Goal: Task Accomplishment & Management: Complete application form

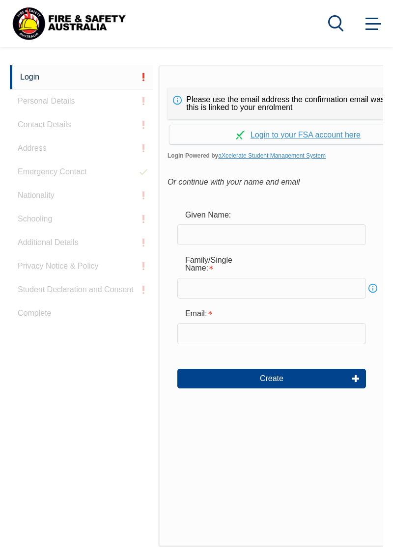
scroll to position [242, 0]
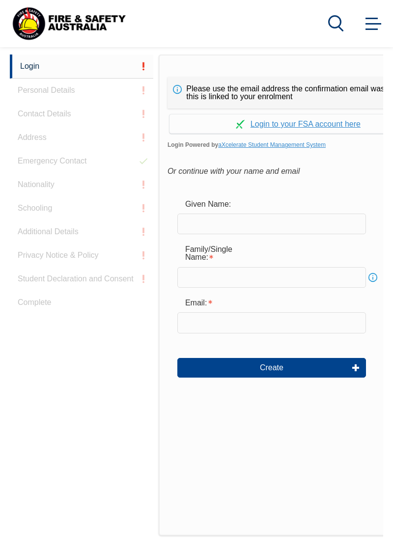
click at [344, 108] on div "Please use the email address the confirmation email was sent to as this is link…" at bounding box center [297, 92] width 261 height 31
click at [308, 234] on input "text" at bounding box center [271, 223] width 188 height 21
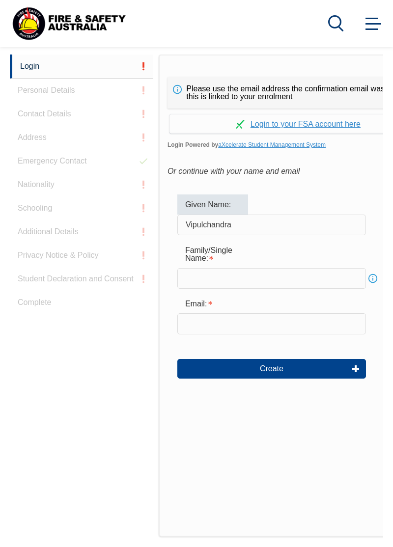
type input "Vipulchandra"
click at [374, 285] on link "Info" at bounding box center [373, 278] width 14 height 14
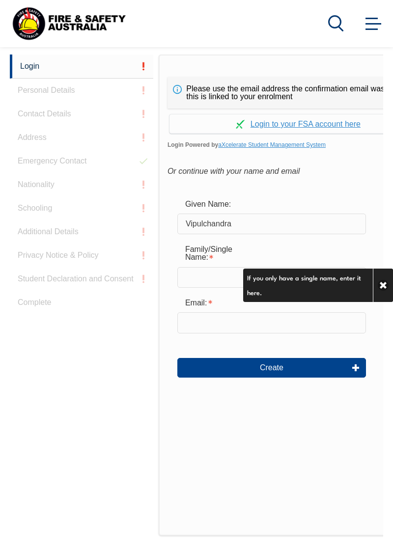
click at [333, 234] on input "Vipulchandra" at bounding box center [271, 223] width 188 height 21
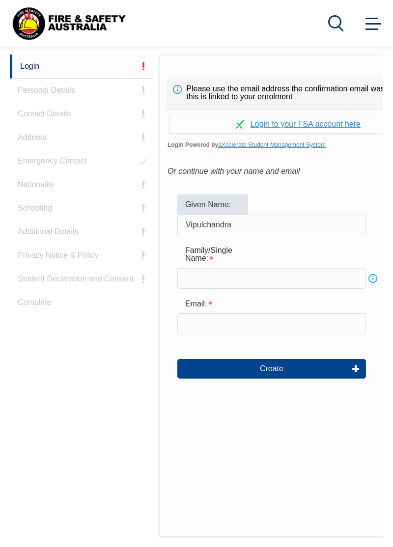
click at [369, 264] on div "Family/Single Name: Info" at bounding box center [297, 265] width 241 height 48
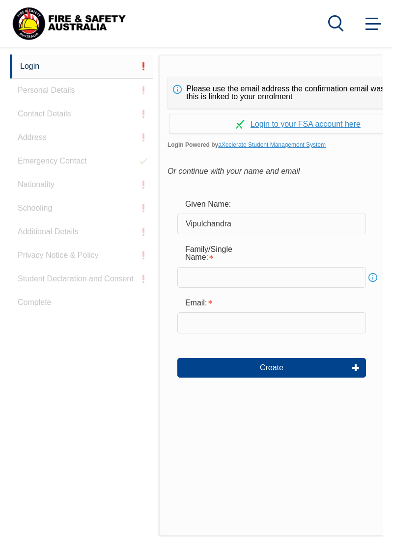
click at [293, 288] on input "text" at bounding box center [271, 277] width 188 height 21
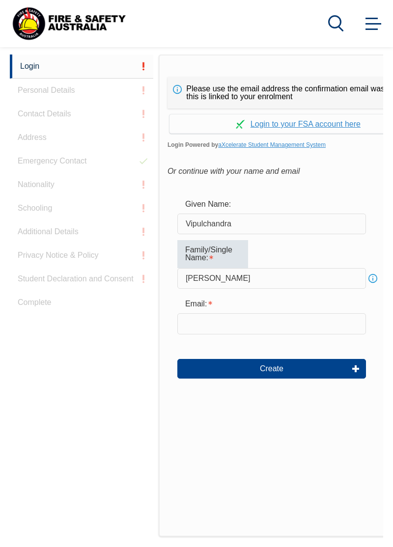
type input "[PERSON_NAME]"
click at [299, 334] on input "email" at bounding box center [271, 323] width 188 height 21
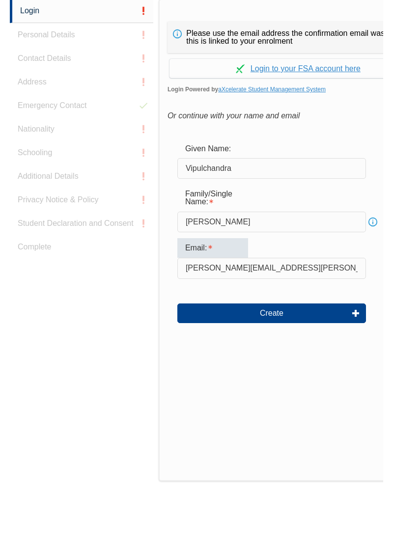
type input "Vipul.Patel@downergroup.com"
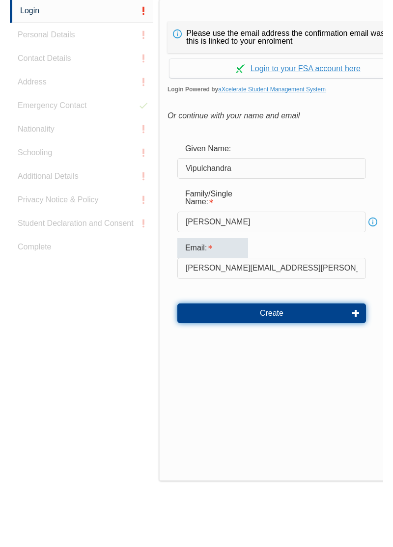
click at [302, 378] on button "Create" at bounding box center [271, 369] width 188 height 20
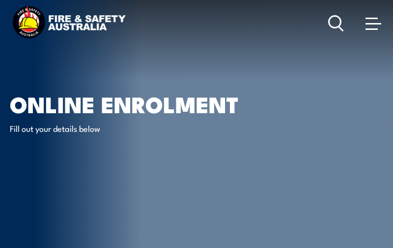
click at [48, 156] on div "Online Enrolment Fill out your details below" at bounding box center [131, 126] width 242 height 252
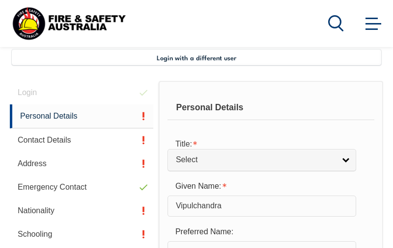
scroll to position [220, 0]
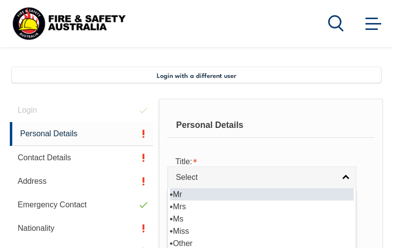
select select "Mr"
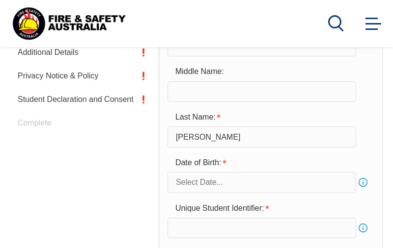
scroll to position [444, 0]
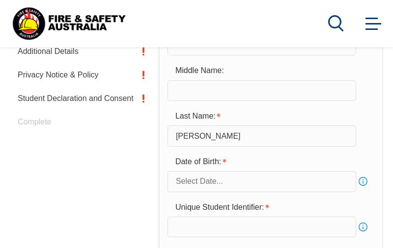
click at [286, 184] on input "text" at bounding box center [261, 181] width 188 height 21
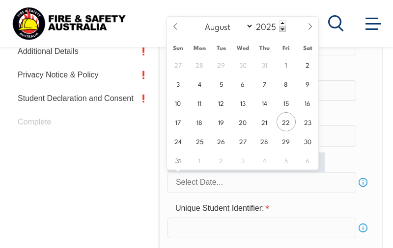
click at [257, 190] on input "text" at bounding box center [261, 182] width 188 height 21
click at [269, 184] on input "text" at bounding box center [261, 182] width 188 height 21
click at [266, 185] on input "text" at bounding box center [261, 182] width 188 height 21
click at [288, 39] on div "January February March April May June July August September October November De…" at bounding box center [242, 29] width 151 height 25
click at [276, 39] on div "January February March April May June July August September October November De…" at bounding box center [242, 29] width 151 height 25
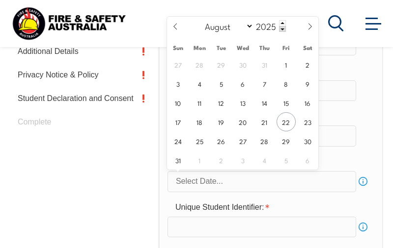
click at [257, 27] on input "2025" at bounding box center [269, 26] width 32 height 12
click at [281, 29] on span at bounding box center [282, 29] width 7 height 6
click at [265, 27] on input "2024" at bounding box center [269, 26] width 32 height 12
type input "1973"
click at [223, 30] on select "January February March April May June July August September October November De…" at bounding box center [226, 26] width 53 height 13
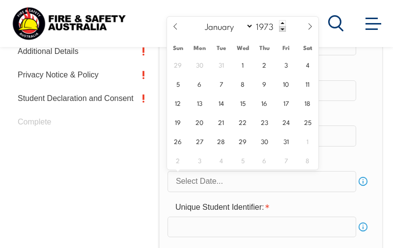
select select "1"
click at [179, 106] on span "11" at bounding box center [177, 102] width 19 height 19
type input "February 11, 1973"
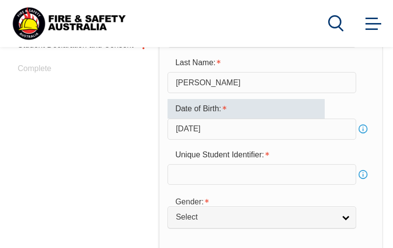
scroll to position [502, 0]
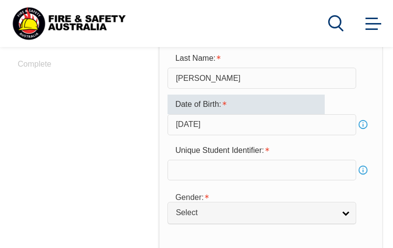
click at [312, 171] on input "text" at bounding box center [261, 170] width 188 height 21
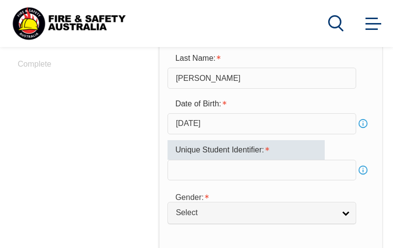
click at [79, 153] on div "Login Personal Details Contact Details Address Emergency Contact Nationality Sc…" at bounding box center [84, 151] width 149 height 671
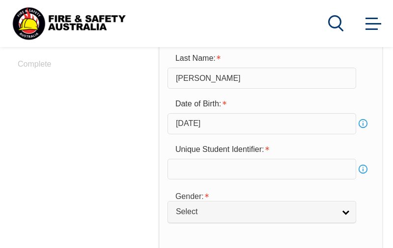
click at [79, 174] on div "Login Personal Details Contact Details Address Emergency Contact Nationality Sc…" at bounding box center [84, 151] width 149 height 670
click at [262, 172] on input "text" at bounding box center [261, 169] width 188 height 21
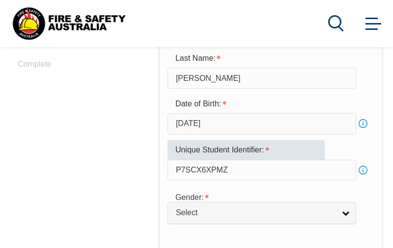
type input "P7SCX6XPMZ"
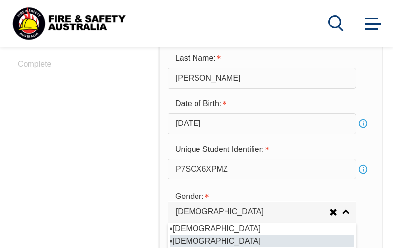
select select "M"
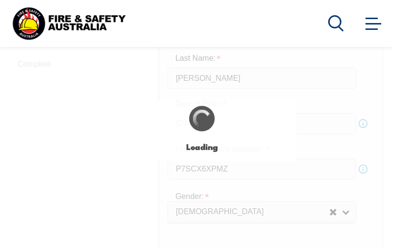
click at [298, 248] on div "Login with a different user Login Personal Details Contact Details Address Emer…" at bounding box center [196, 136] width 373 height 702
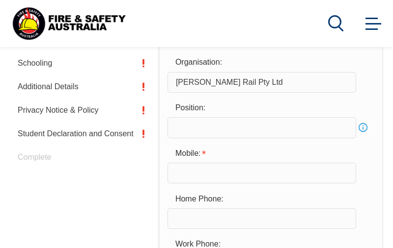
scroll to position [411, 0]
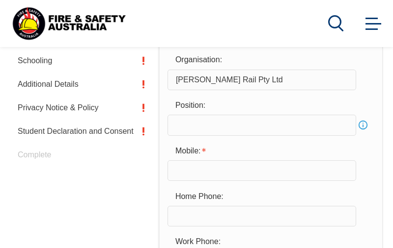
click at [324, 175] on input "text" at bounding box center [261, 170] width 188 height 21
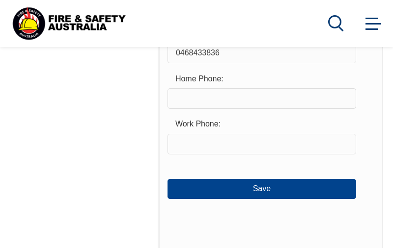
scroll to position [532, 0]
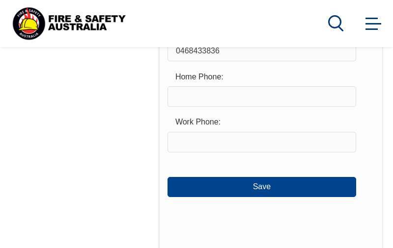
type input "0468433836"
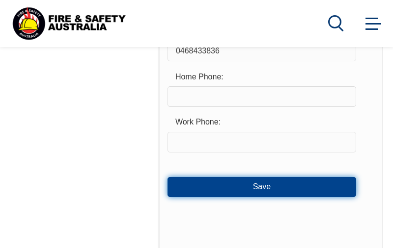
click at [324, 191] on button "Save" at bounding box center [261, 187] width 188 height 20
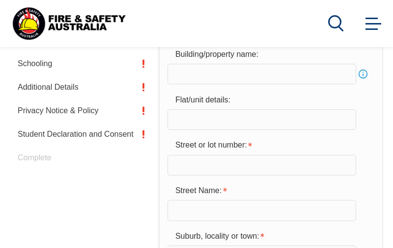
scroll to position [409, 0]
click at [335, 175] on input "text" at bounding box center [261, 165] width 188 height 21
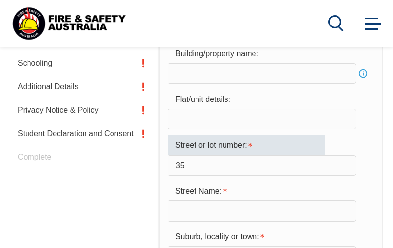
type input "35"
click at [338, 221] on input "text" at bounding box center [261, 211] width 188 height 21
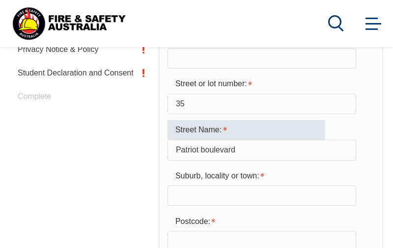
scroll to position [470, 0]
type input "Patriot boulevard"
click at [327, 206] on input "text" at bounding box center [261, 195] width 188 height 21
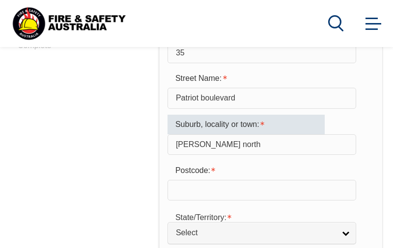
scroll to position [533, 0]
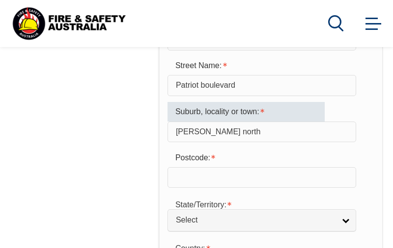
type input "Clyde north"
click at [301, 188] on input "text" at bounding box center [261, 177] width 188 height 21
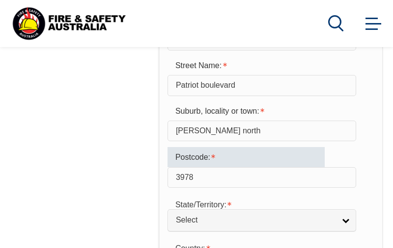
type input "3978"
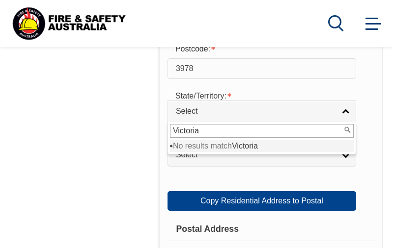
scroll to position [647, 0]
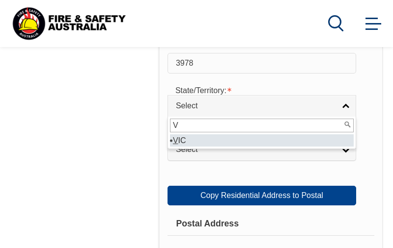
type input "V"
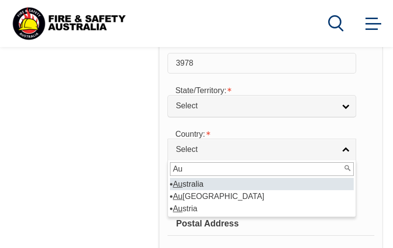
type input "Aus"
select select "1101"
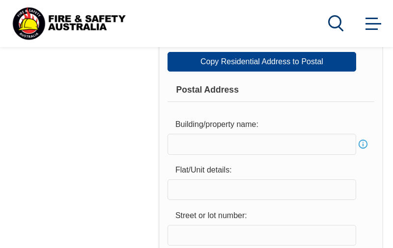
scroll to position [783, 0]
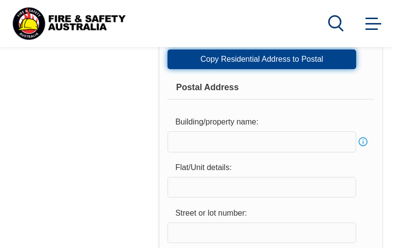
click at [321, 69] on link "Copy Residential Address to Postal" at bounding box center [261, 60] width 188 height 20
type input "35"
type input "Patriot boulevard"
type input "Clyde north"
type input "3978"
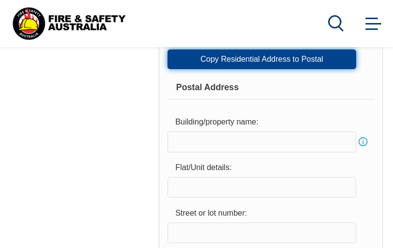
select select "1101"
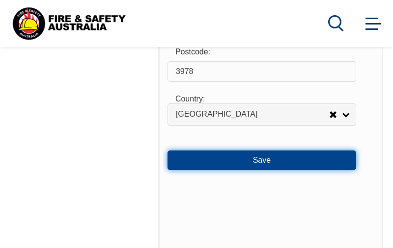
click at [317, 170] on button "Save" at bounding box center [261, 161] width 188 height 20
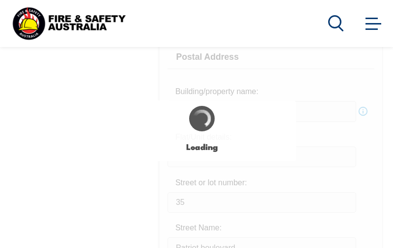
scroll to position [736, 0]
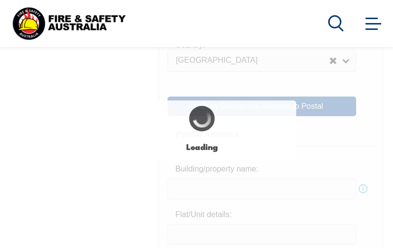
type input "Patriot boulevard"
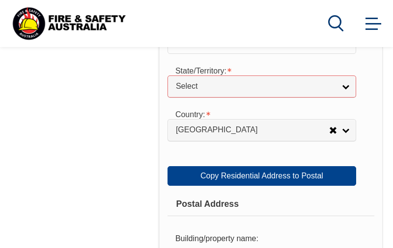
scroll to position [665, 0]
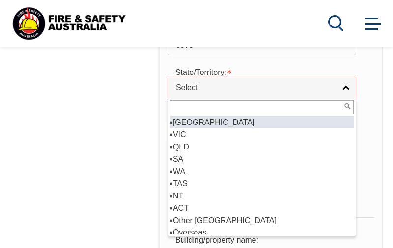
select select "VIC"
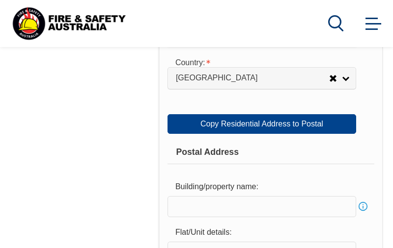
scroll to position [723, 0]
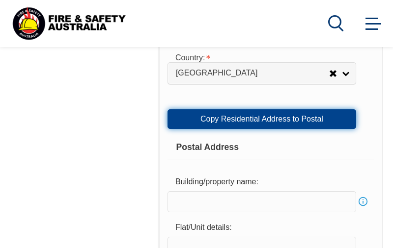
click at [341, 129] on link "Copy Residential Address to Postal" at bounding box center [261, 119] width 188 height 20
select select "VIC"
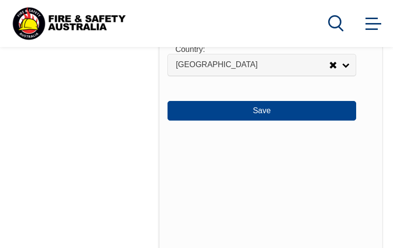
scroll to position [1221, 0]
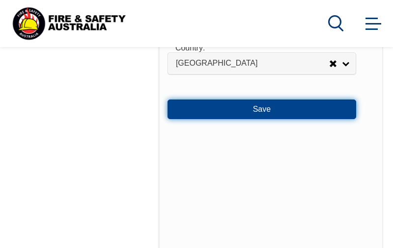
click at [326, 119] on button "Save" at bounding box center [261, 110] width 188 height 20
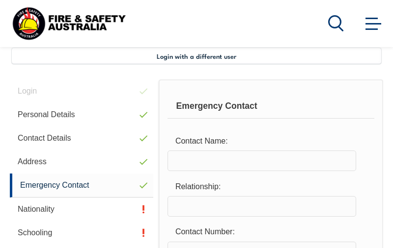
scroll to position [238, 0]
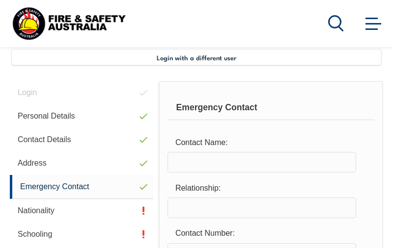
click at [331, 164] on input "text" at bounding box center [261, 162] width 188 height 21
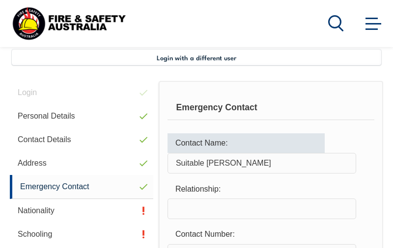
type input "Suitable Patel"
click at [316, 218] on input "text" at bounding box center [261, 209] width 188 height 21
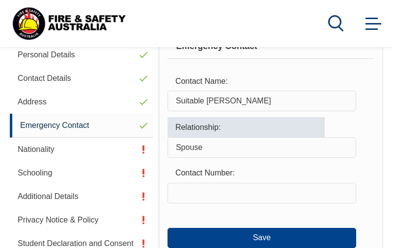
scroll to position [299, 0]
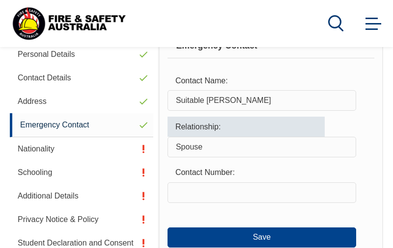
type input "Spouse"
click at [336, 195] on input "text" at bounding box center [261, 193] width 188 height 21
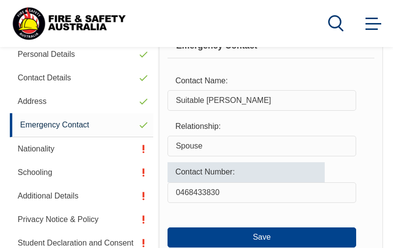
type input "0468433830"
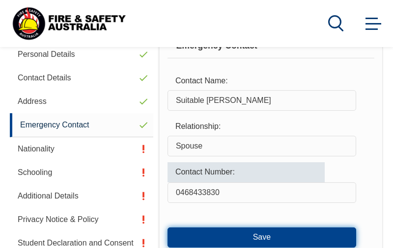
click at [327, 238] on button "Save" at bounding box center [261, 238] width 188 height 20
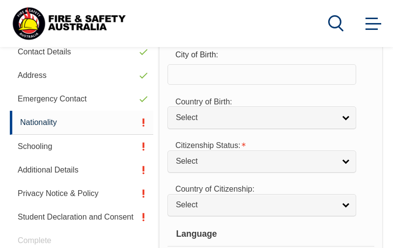
scroll to position [327, 0]
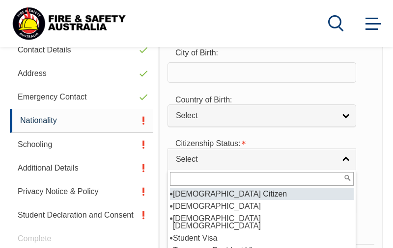
select select "1"
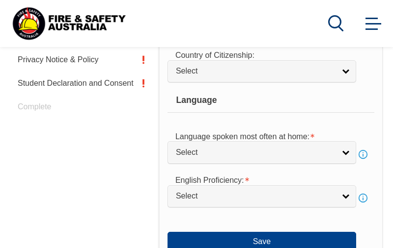
scroll to position [461, 0]
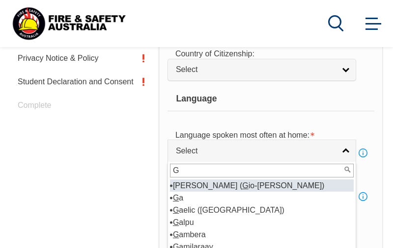
type input "Gu"
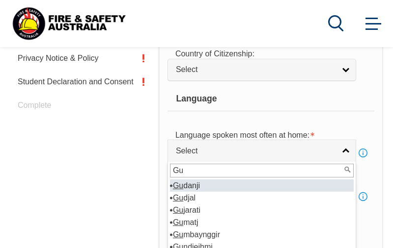
select select "5202"
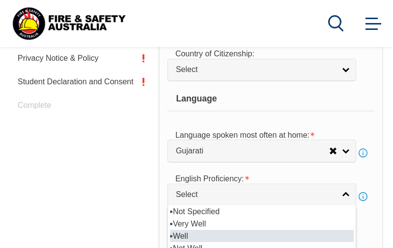
select select "2"
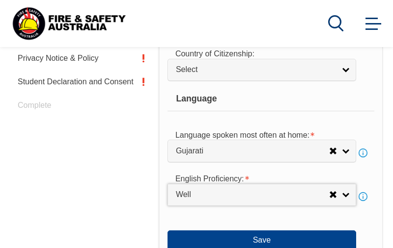
click at [358, 198] on link "Info" at bounding box center [363, 197] width 14 height 14
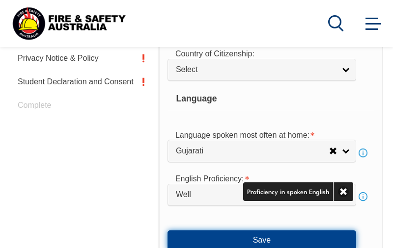
click at [338, 235] on button "Save" at bounding box center [261, 241] width 188 height 20
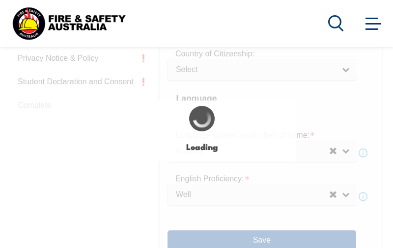
click at [343, 203] on div "Login with a different user Login Personal Details Contact Details Address Emer…" at bounding box center [196, 147] width 373 height 643
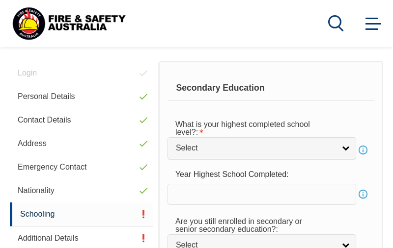
scroll to position [238, 0]
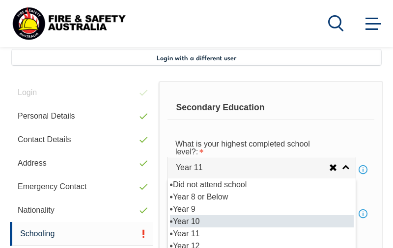
select select "10"
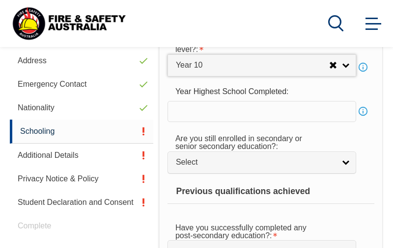
scroll to position [343, 0]
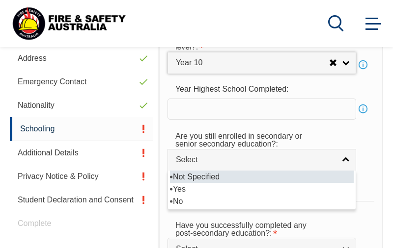
click at [324, 168] on link "Select" at bounding box center [261, 160] width 188 height 22
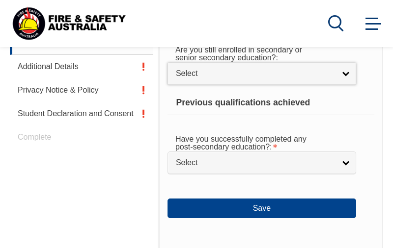
scroll to position [428, 0]
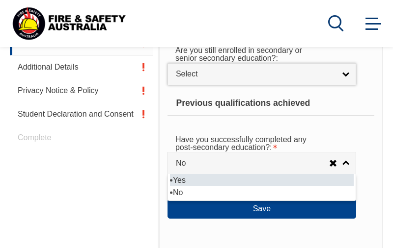
select select "true"
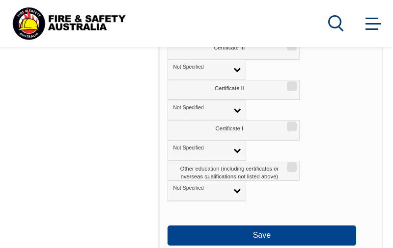
scroll to position [772, 0]
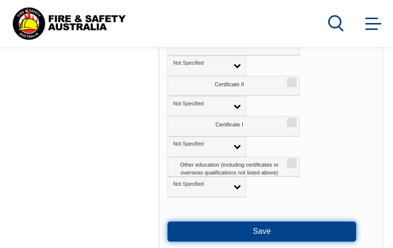
click at [284, 233] on button "Save" at bounding box center [261, 232] width 188 height 20
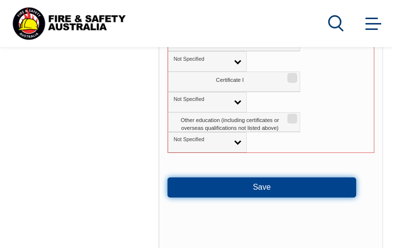
scroll to position [817, 0]
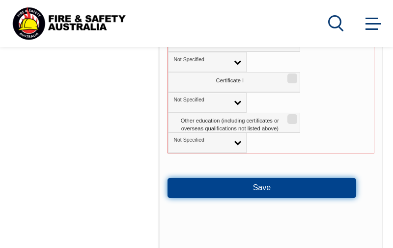
click at [281, 189] on button "Save" at bounding box center [261, 188] width 188 height 20
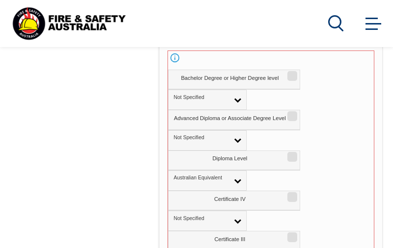
scroll to position [557, 0]
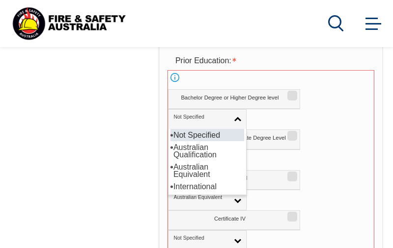
click at [93, 136] on div "Login Personal Details Contact Details Address Emergency Contact Nationality Sc…" at bounding box center [84, 219] width 149 height 916
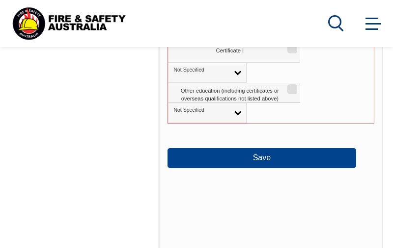
scroll to position [865, 0]
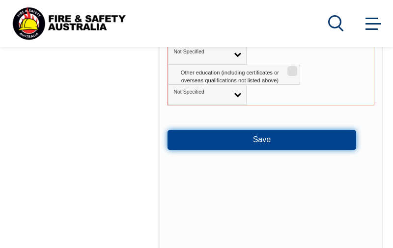
click at [298, 145] on button "Save" at bounding box center [261, 140] width 188 height 20
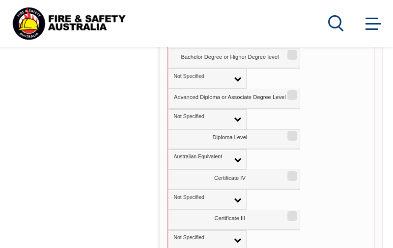
scroll to position [599, 0]
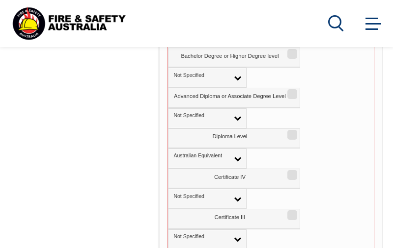
click at [106, 165] on div "Login Personal Details Contact Details Address Emergency Contact Nationality Sc…" at bounding box center [84, 177] width 149 height 916
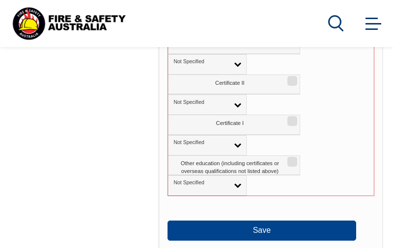
scroll to position [776, 0]
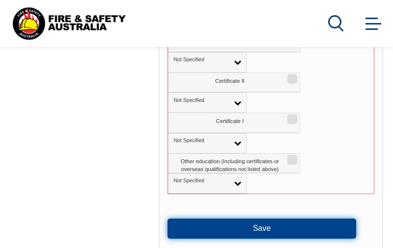
click at [273, 235] on button "Save" at bounding box center [261, 229] width 188 height 20
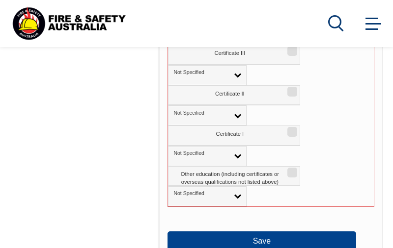
scroll to position [764, 0]
click at [280, 246] on button "Save" at bounding box center [261, 242] width 188 height 20
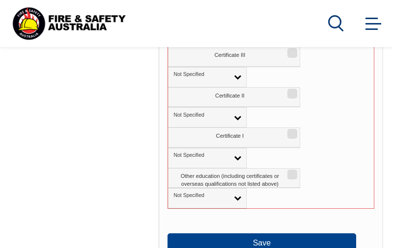
scroll to position [766, 0]
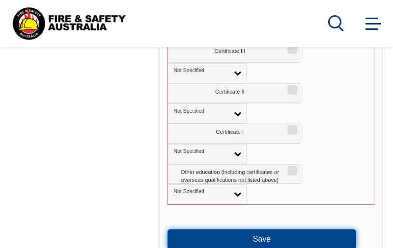
click at [277, 238] on button "Save" at bounding box center [261, 240] width 188 height 20
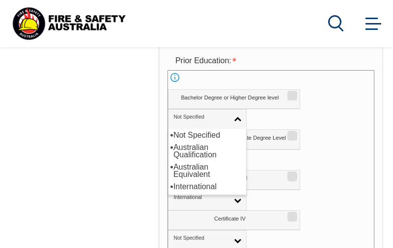
scroll to position [553, 0]
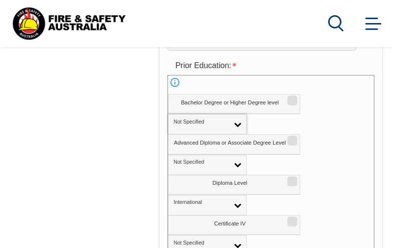
click at [343, 132] on div "Bachelor Degree or Higher Degree level Not Specified Australian Qualification A…" at bounding box center [271, 114] width 206 height 40
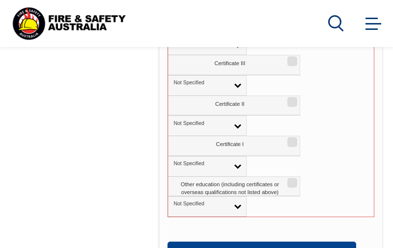
scroll to position [752, 0]
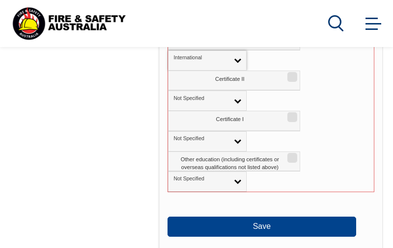
scroll to position [779, 0]
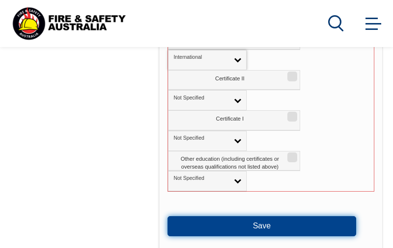
click at [277, 231] on button "Save" at bounding box center [261, 226] width 188 height 20
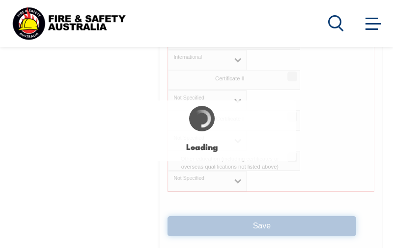
select select "false"
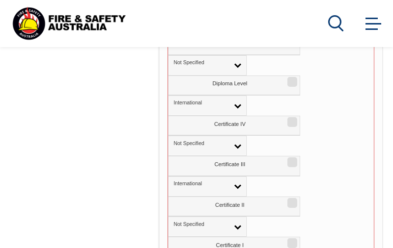
scroll to position [663, 0]
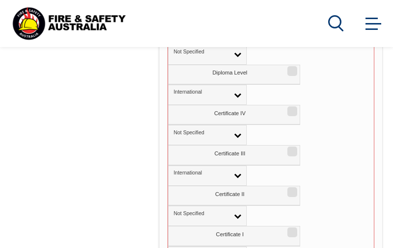
click at [293, 149] on input "Certificate III" at bounding box center [291, 148] width 6 height 1
checkbox input "true"
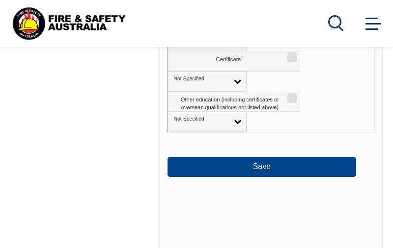
scroll to position [849, 0]
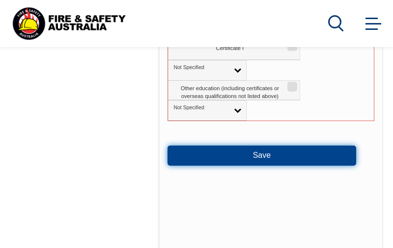
click at [278, 154] on button "Save" at bounding box center [261, 156] width 188 height 20
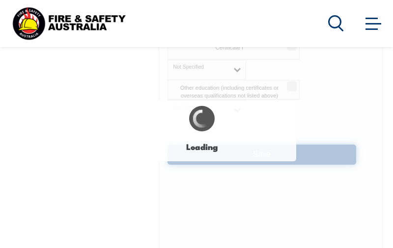
select select
select select "false"
select select "true"
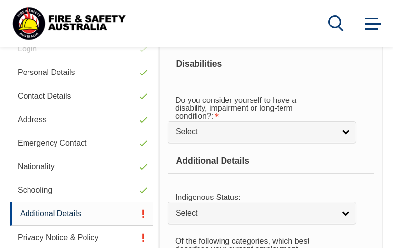
scroll to position [281, 0]
click at [48, 191] on link "Schooling" at bounding box center [81, 191] width 143 height 24
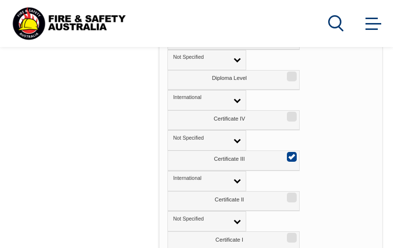
scroll to position [655, 0]
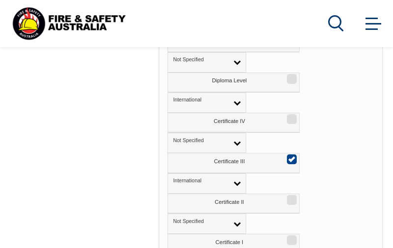
click at [289, 76] on input "Diploma Level" at bounding box center [290, 75] width 6 height 1
checkbox input "true"
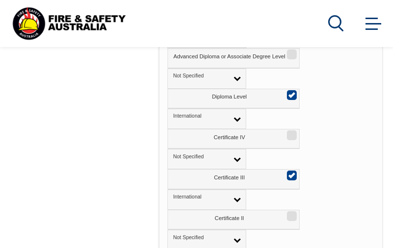
click at [288, 173] on input "Certificate III" at bounding box center [290, 172] width 6 height 1
checkbox input "false"
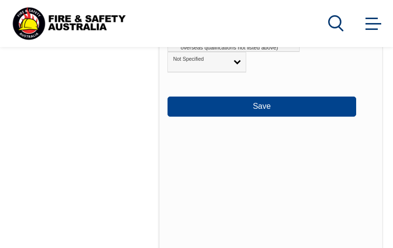
scroll to position [896, 0]
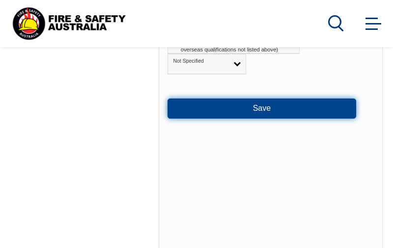
click at [329, 118] on button "Save" at bounding box center [261, 109] width 188 height 20
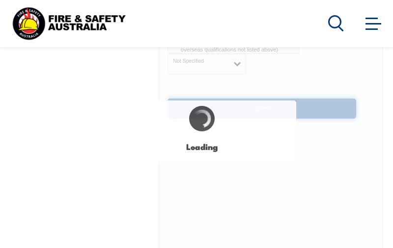
select select
select select "false"
select select "true"
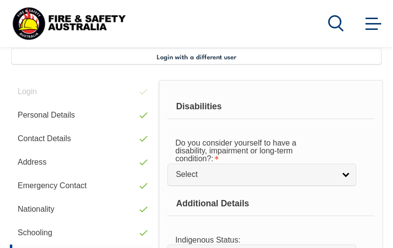
scroll to position [238, 0]
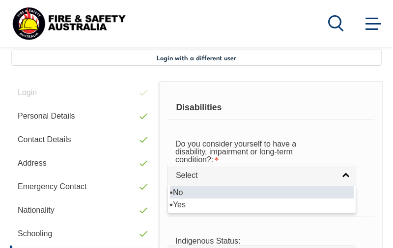
select select "false"
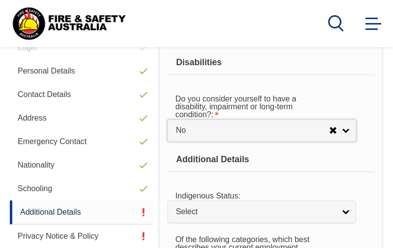
scroll to position [300, 0]
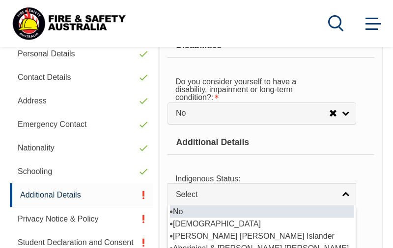
select select "4"
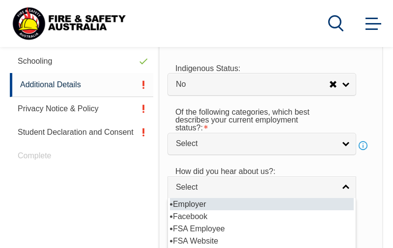
scroll to position [421, 0]
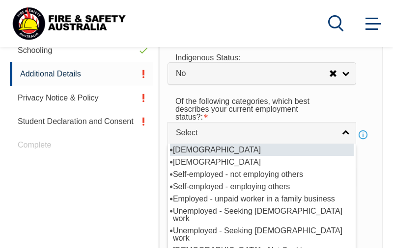
select select "1"
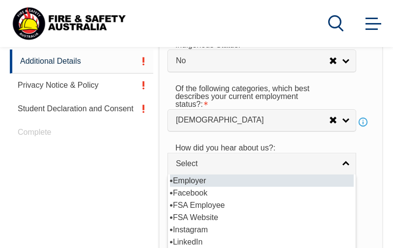
scroll to position [439, 0]
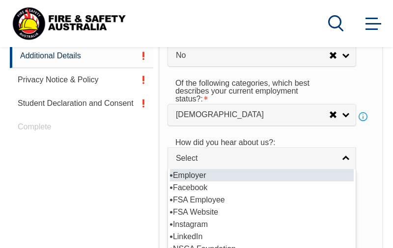
select select "8019"
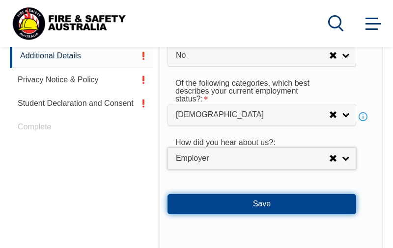
click at [305, 214] on button "Save" at bounding box center [261, 204] width 188 height 20
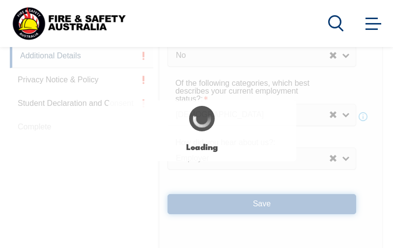
select select "false"
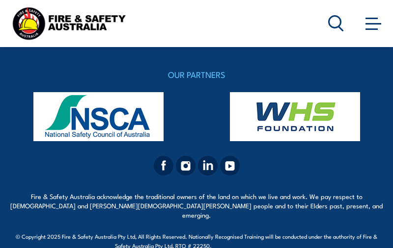
scroll to position [1276, 0]
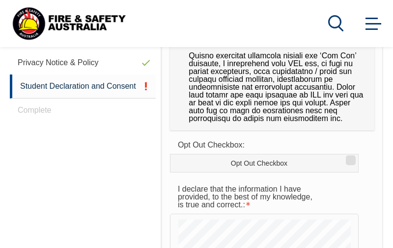
scroll to position [513, 0]
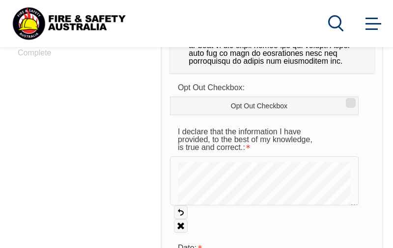
click at [179, 217] on link "Undo" at bounding box center [181, 213] width 14 height 14
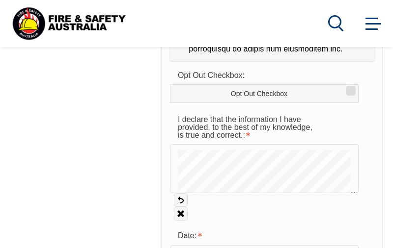
scroll to position [528, 0]
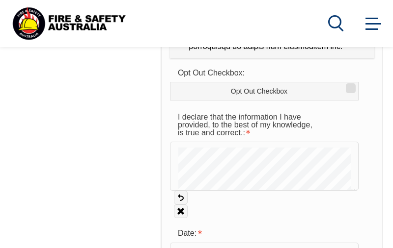
click at [176, 213] on link "Clear" at bounding box center [181, 212] width 14 height 14
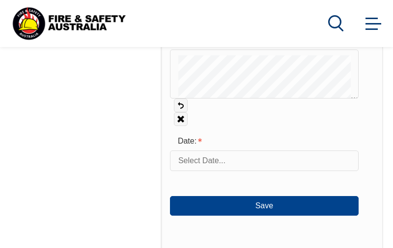
scroll to position [621, 0]
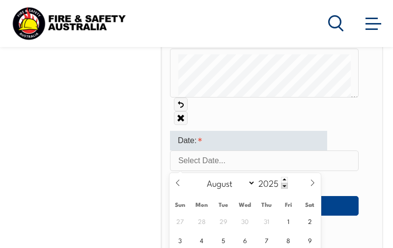
type input "August 22, 2025"
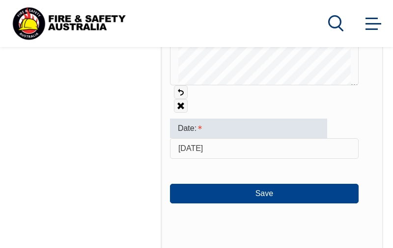
scroll to position [633, 0]
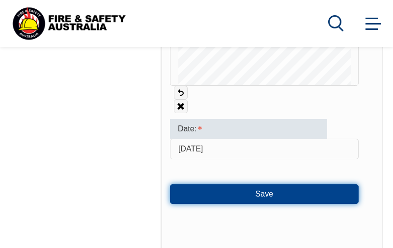
click at [291, 201] on button "Save" at bounding box center [264, 195] width 188 height 20
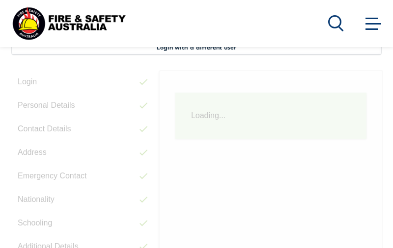
scroll to position [238, 0]
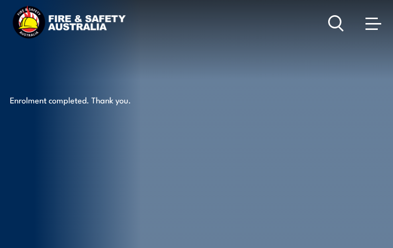
click at [362, 221] on article "Enrolment completed. Thank you." at bounding box center [196, 126] width 373 height 252
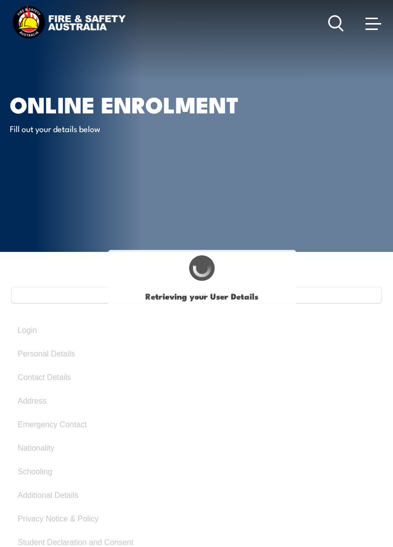
select select "Mr"
type input "Vipulchandra"
type input "Patel"
type input "February 11, 1973"
type input "P7SCX6XPMZ"
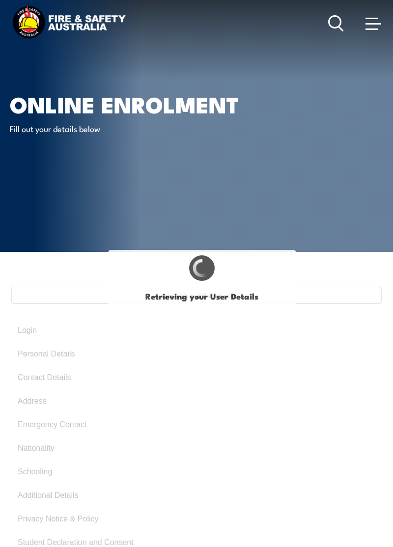
select select "M"
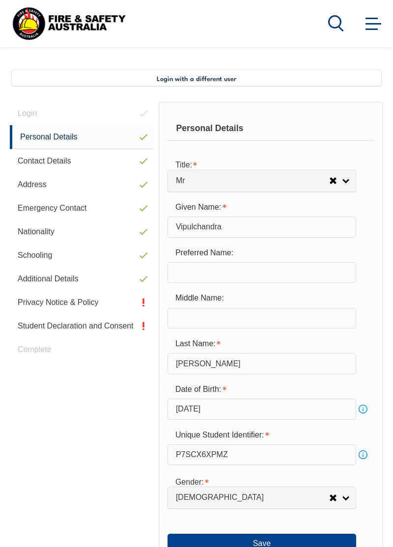
scroll to position [215, 0]
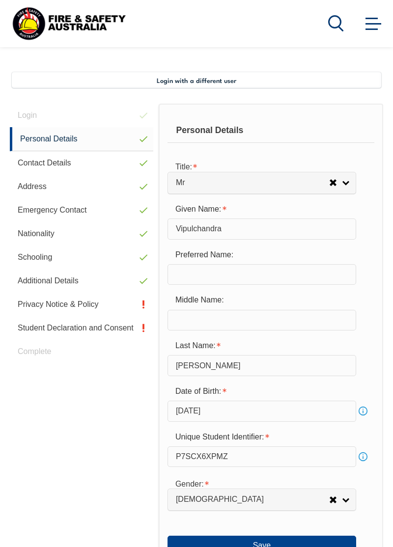
click at [84, 304] on link "Privacy Notice & Policy" at bounding box center [81, 304] width 143 height 24
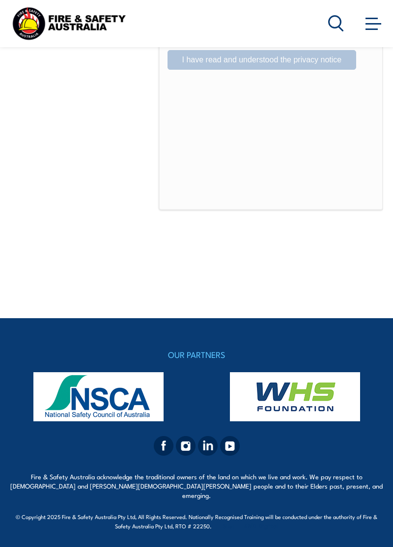
scroll to position [1031, 0]
click at [176, 25] on label "I Agree Do you agree?" at bounding box center [261, 15] width 188 height 20
click at [255, 25] on input "I Agree Do you agree?" at bounding box center [263, 15] width 17 height 19
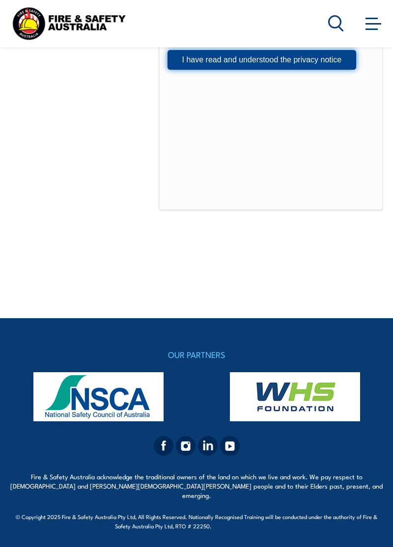
click at [331, 70] on button "I have read and understood the privacy notice" at bounding box center [261, 60] width 188 height 20
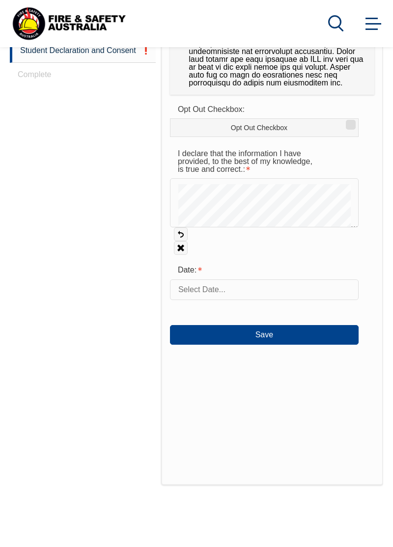
scroll to position [489, 0]
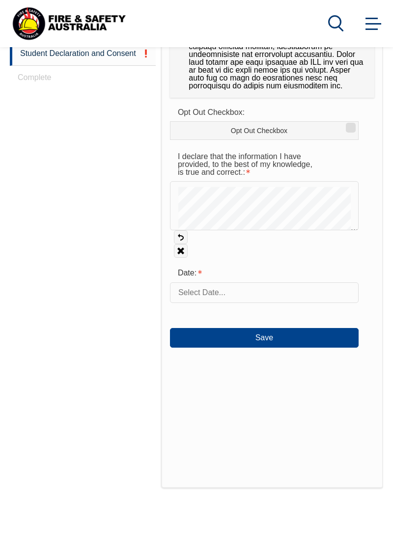
click at [321, 297] on input "text" at bounding box center [264, 292] width 188 height 21
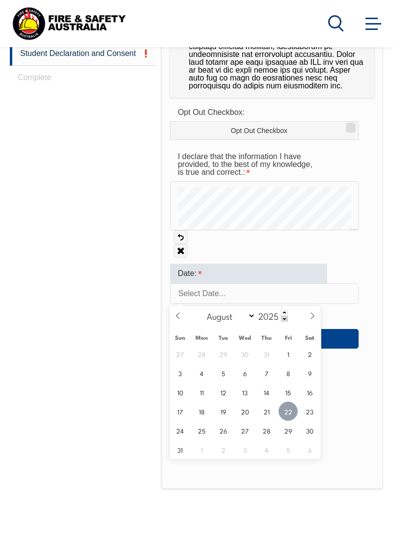
click at [288, 415] on span "22" at bounding box center [287, 410] width 19 height 19
type input "August 22, 2025"
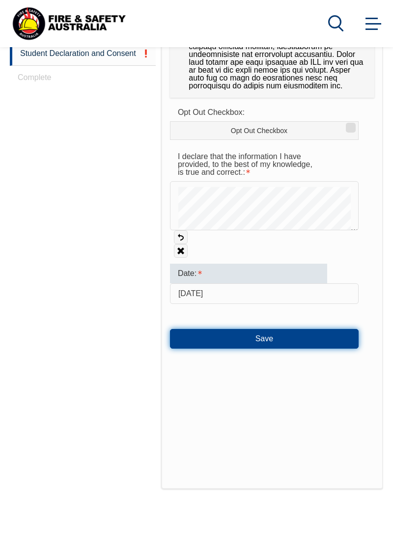
click at [299, 348] on button "Save" at bounding box center [264, 339] width 188 height 20
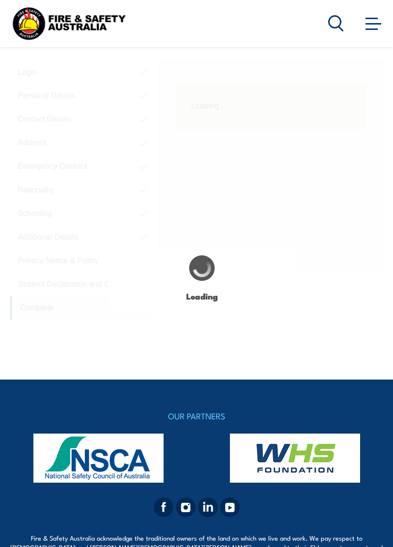
scroll to position [238, 0]
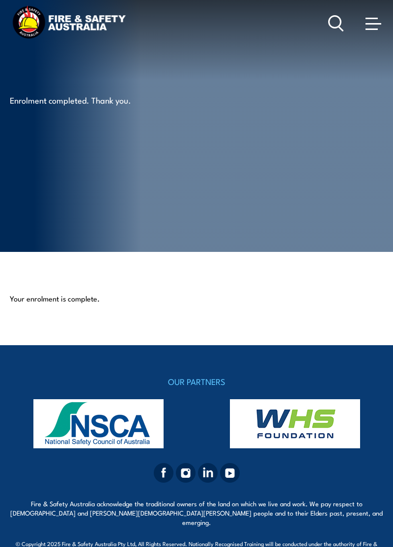
click at [365, 26] on span at bounding box center [373, 23] width 16 height 11
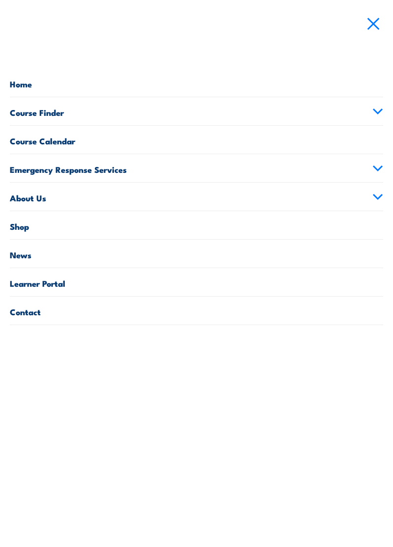
click at [366, 105] on link "Course Finder" at bounding box center [196, 111] width 373 height 28
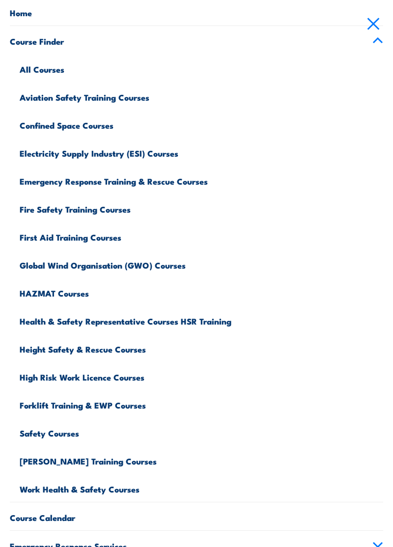
scroll to position [71, 0]
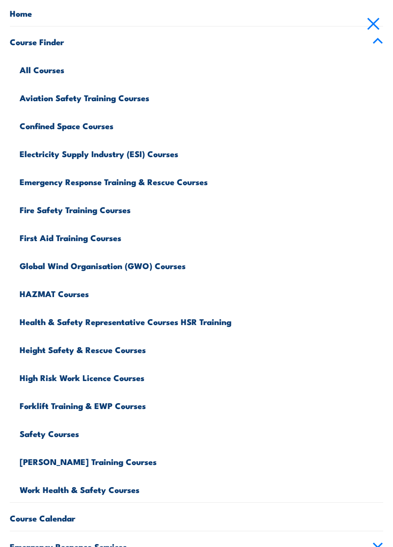
click at [26, 18] on link "Home" at bounding box center [196, 12] width 373 height 28
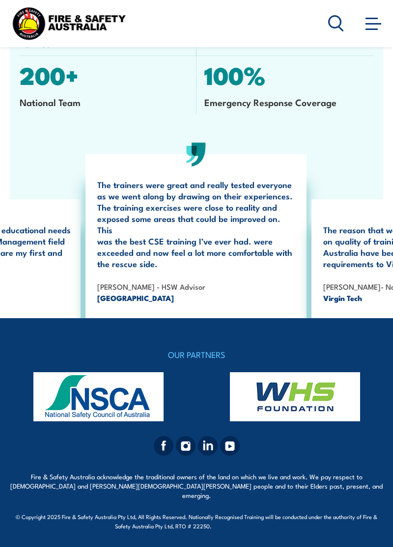
scroll to position [2209, 0]
